Goal: Navigation & Orientation: Understand site structure

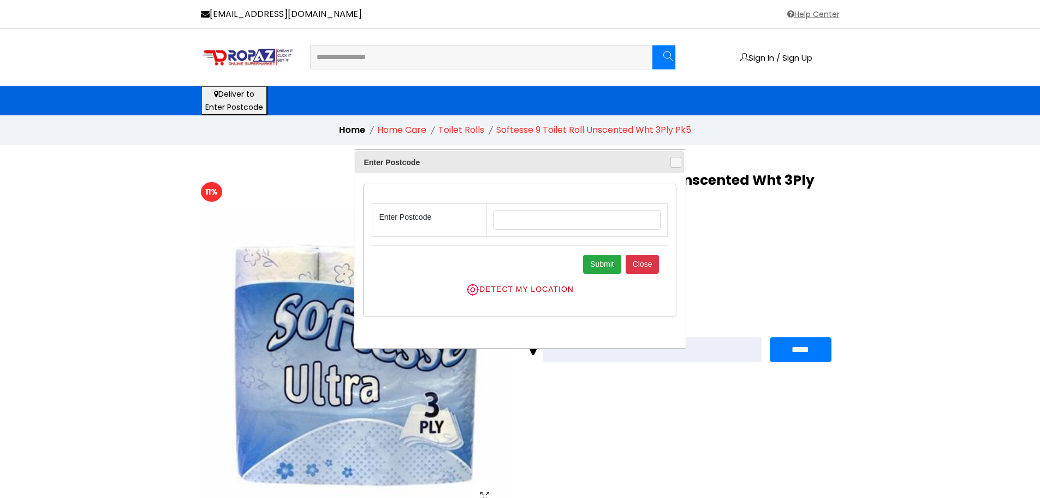
click at [464, 130] on li "Toilet Rolls" at bounding box center [462, 129] width 46 height 13
click at [642, 259] on button "Close" at bounding box center [643, 264] width 34 height 19
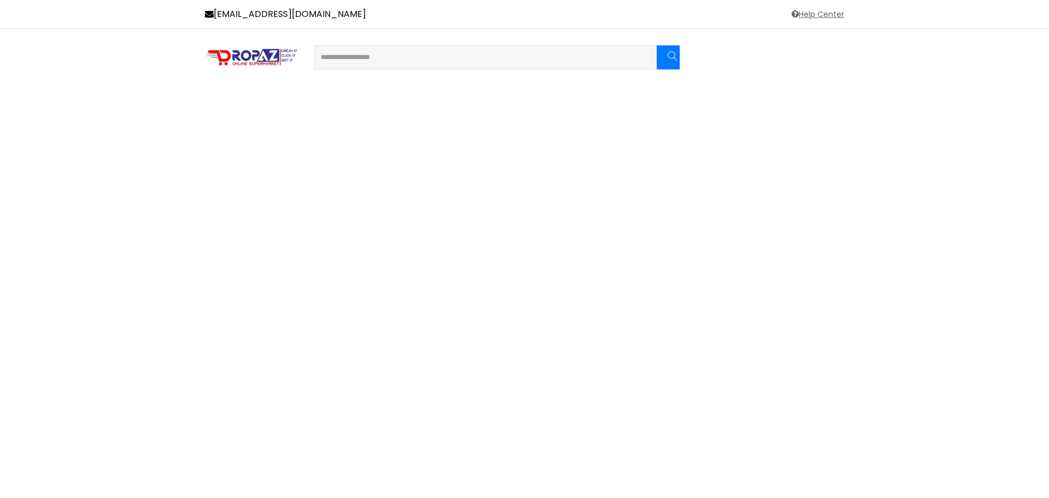
click at [243, 52] on img at bounding box center [251, 57] width 93 height 19
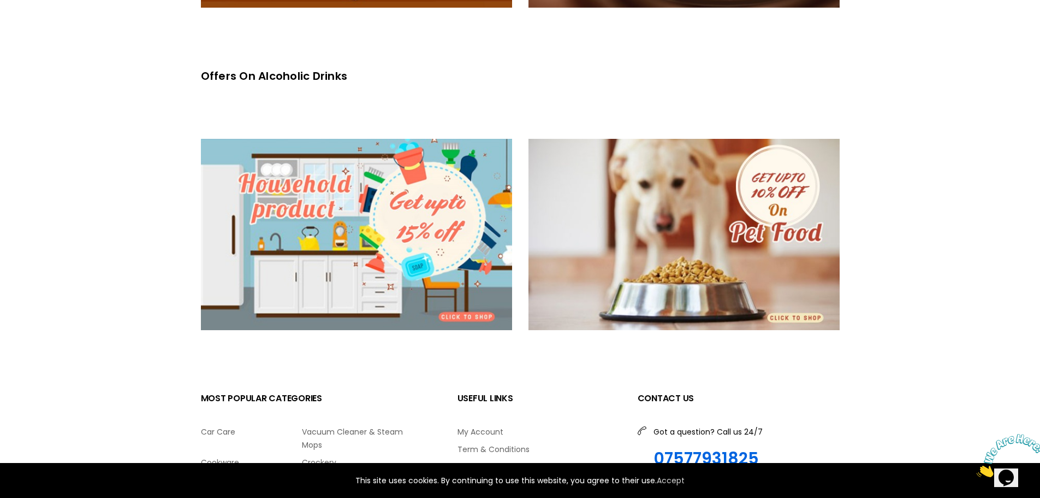
scroll to position [1966, 0]
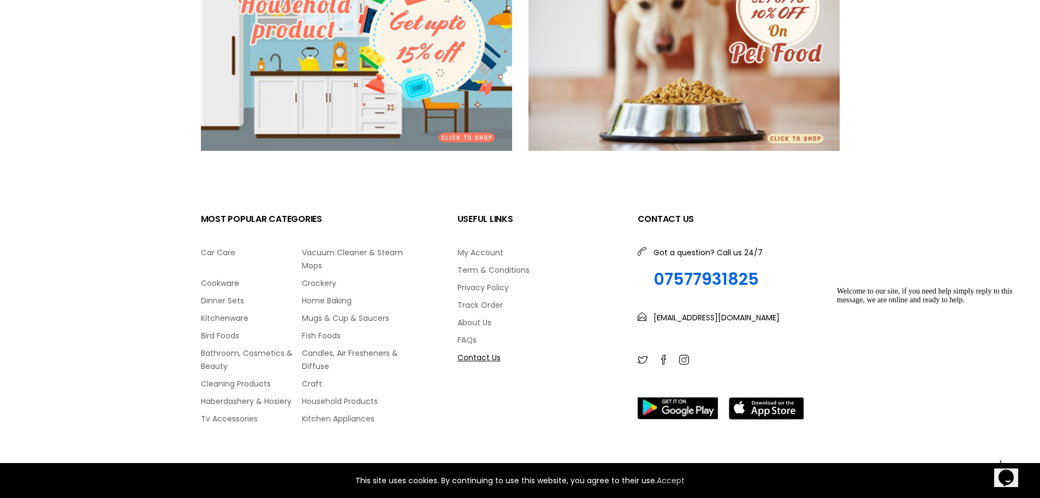
click at [486, 360] on link "Contact Us" at bounding box center [540, 357] width 164 height 13
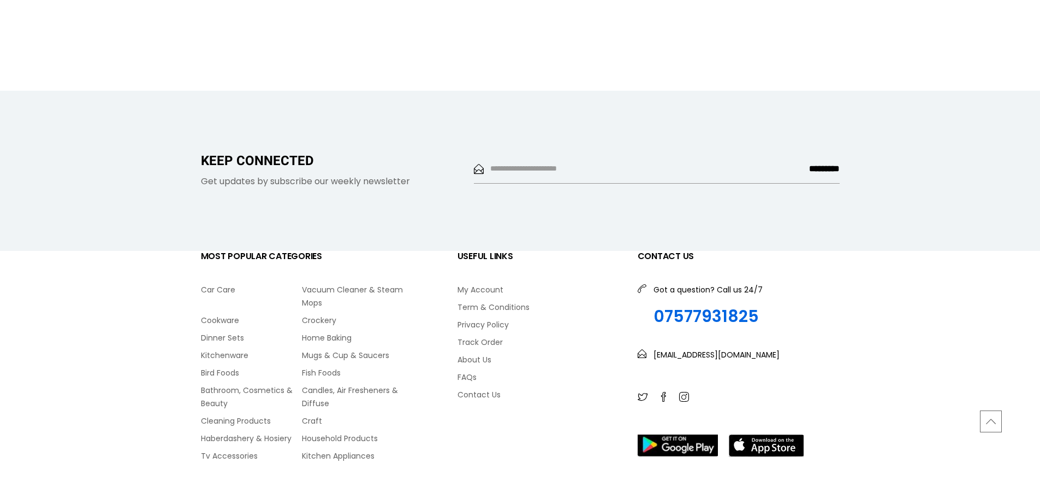
scroll to position [983, 0]
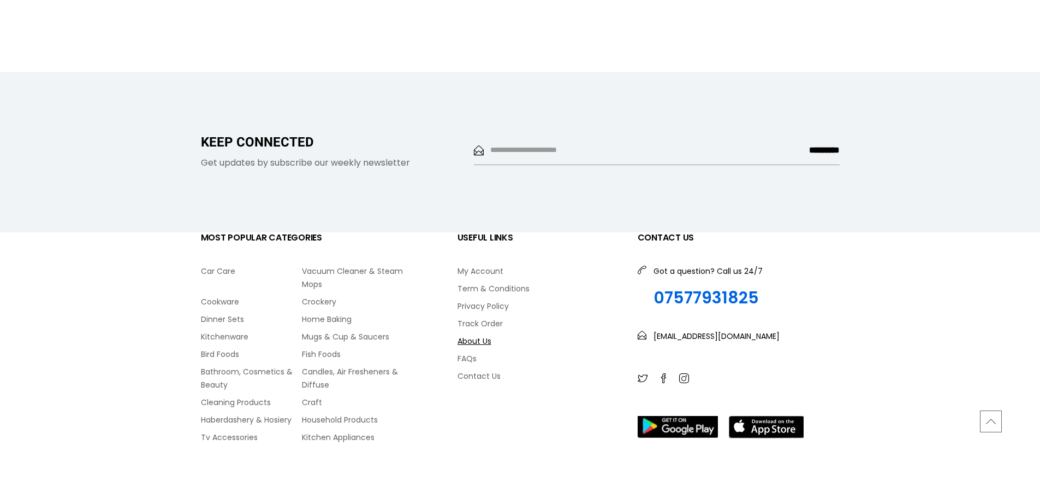
click at [475, 343] on link "About Us" at bounding box center [540, 340] width 164 height 13
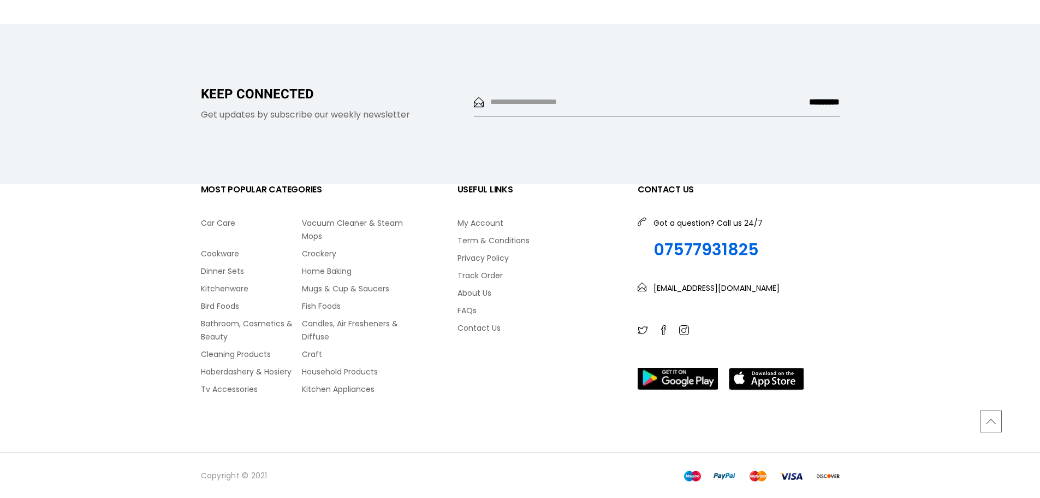
scroll to position [385, 0]
click at [506, 243] on link "Term & Conditions" at bounding box center [540, 239] width 164 height 13
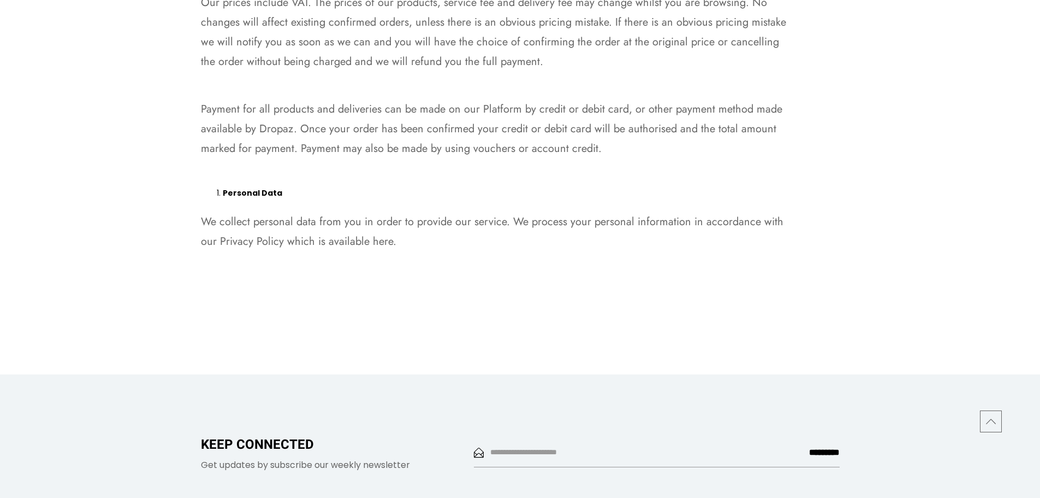
scroll to position [2567, 0]
